Goal: Task Accomplishment & Management: Use online tool/utility

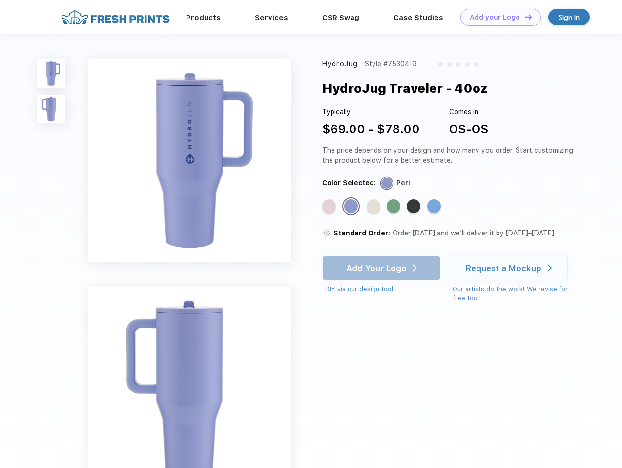
click at [497, 17] on link "Add your Logo Design Tool" at bounding box center [500, 17] width 81 height 17
click at [0, 0] on div "Design Tool" at bounding box center [0, 0] width 0 height 0
click at [524, 17] on link "Add your Logo Design Tool" at bounding box center [500, 17] width 81 height 17
click at [51, 73] on img at bounding box center [51, 73] width 29 height 29
click at [51, 109] on img at bounding box center [51, 109] width 29 height 29
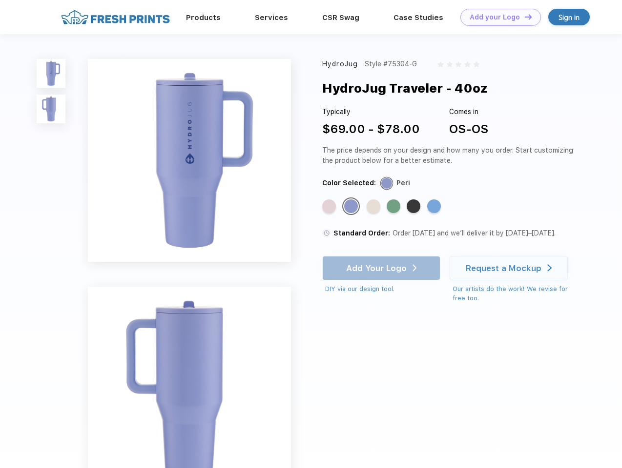
click at [330, 207] on div "Standard Color" at bounding box center [329, 207] width 14 height 14
click at [352, 207] on div "Standard Color" at bounding box center [351, 207] width 14 height 14
click at [374, 207] on div "Standard Color" at bounding box center [373, 207] width 14 height 14
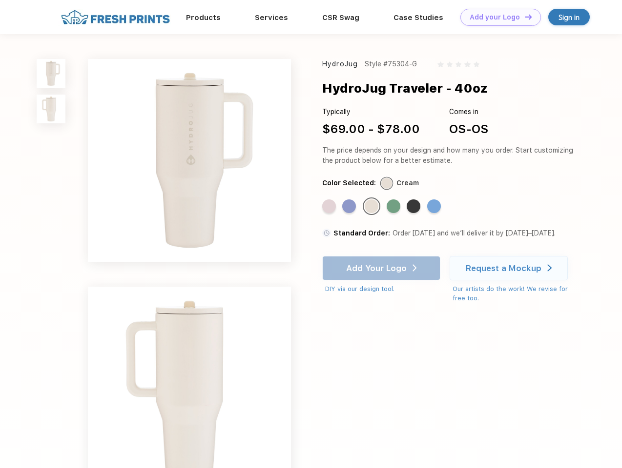
click at [394, 207] on div "Standard Color" at bounding box center [393, 207] width 14 height 14
click at [414, 207] on div "Standard Color" at bounding box center [413, 207] width 14 height 14
